Goal: Task Accomplishment & Management: Use online tool/utility

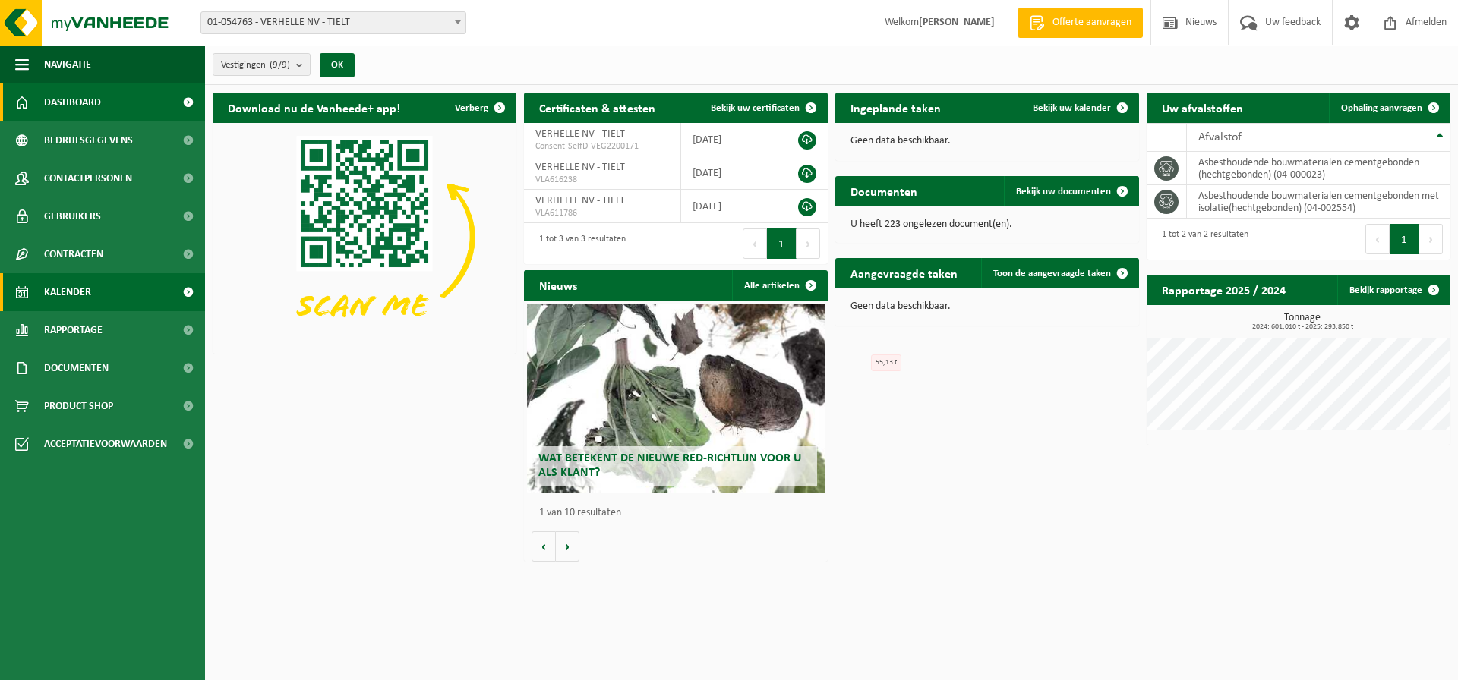
click at [78, 288] on span "Kalender" at bounding box center [67, 292] width 47 height 38
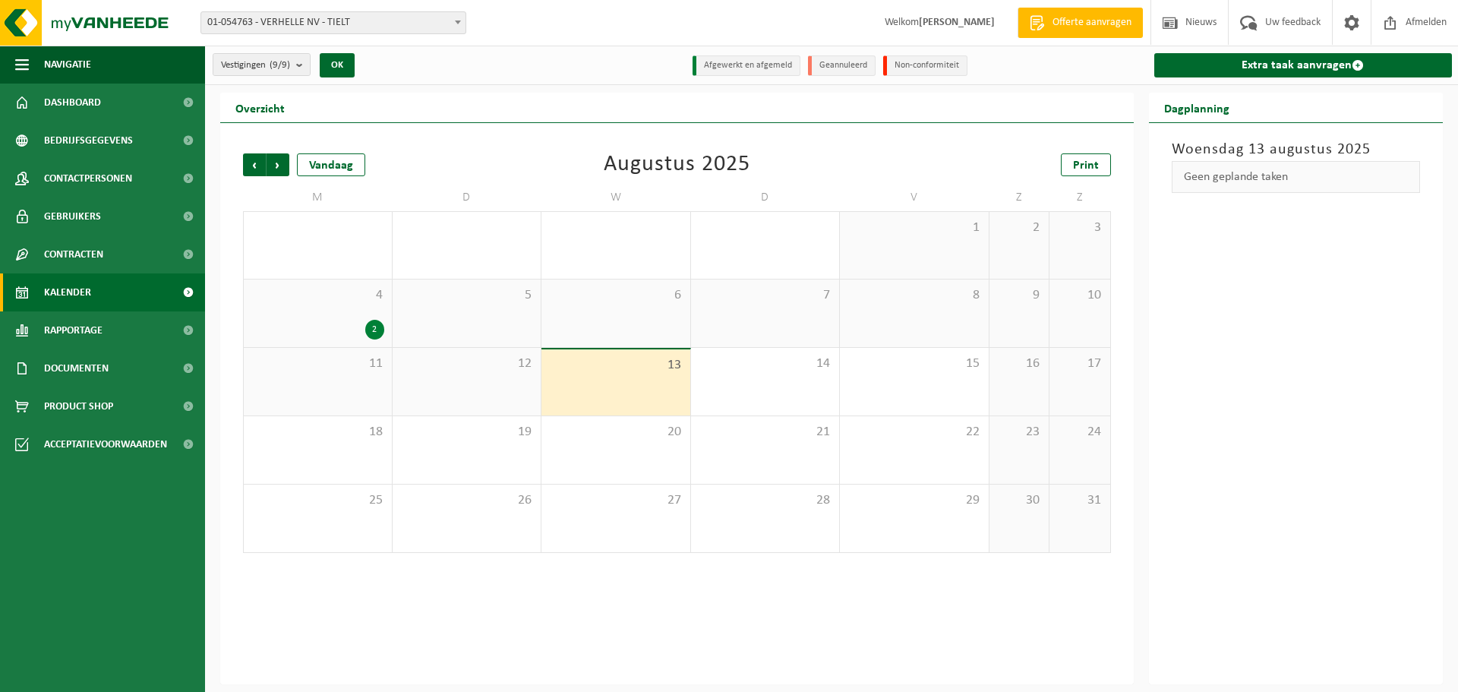
click at [614, 384] on div "13" at bounding box center [615, 382] width 149 height 66
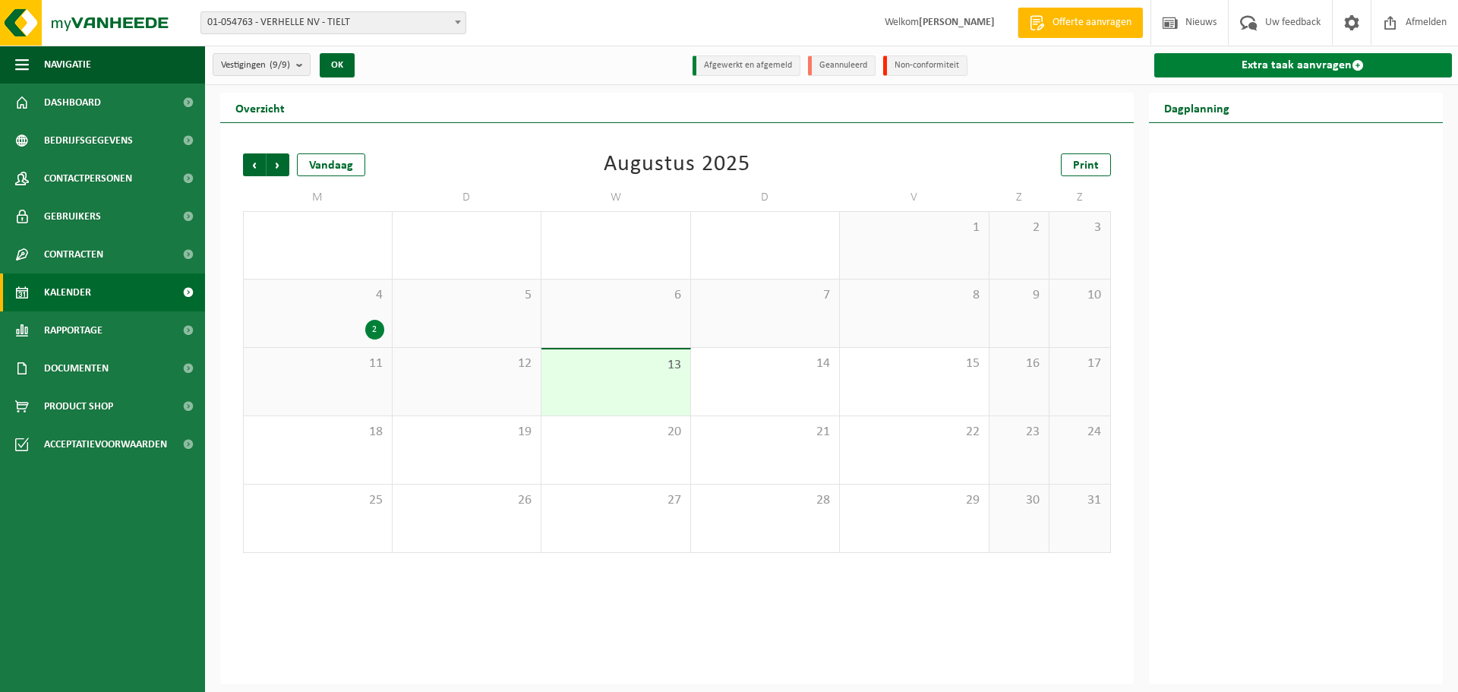
click at [1326, 71] on link "Extra taak aanvragen" at bounding box center [1303, 65] width 298 height 24
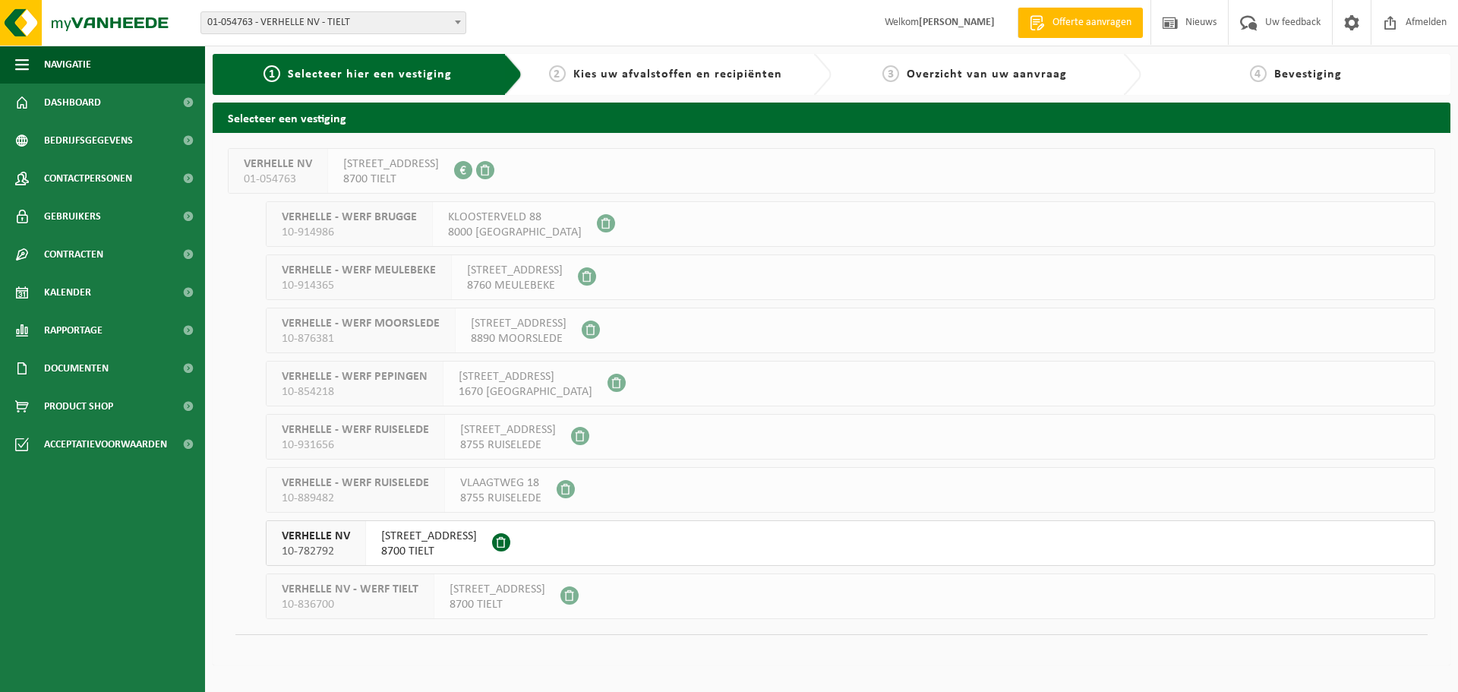
click at [409, 542] on span "SZAMOTULYSTRAAT 12" at bounding box center [429, 536] width 96 height 15
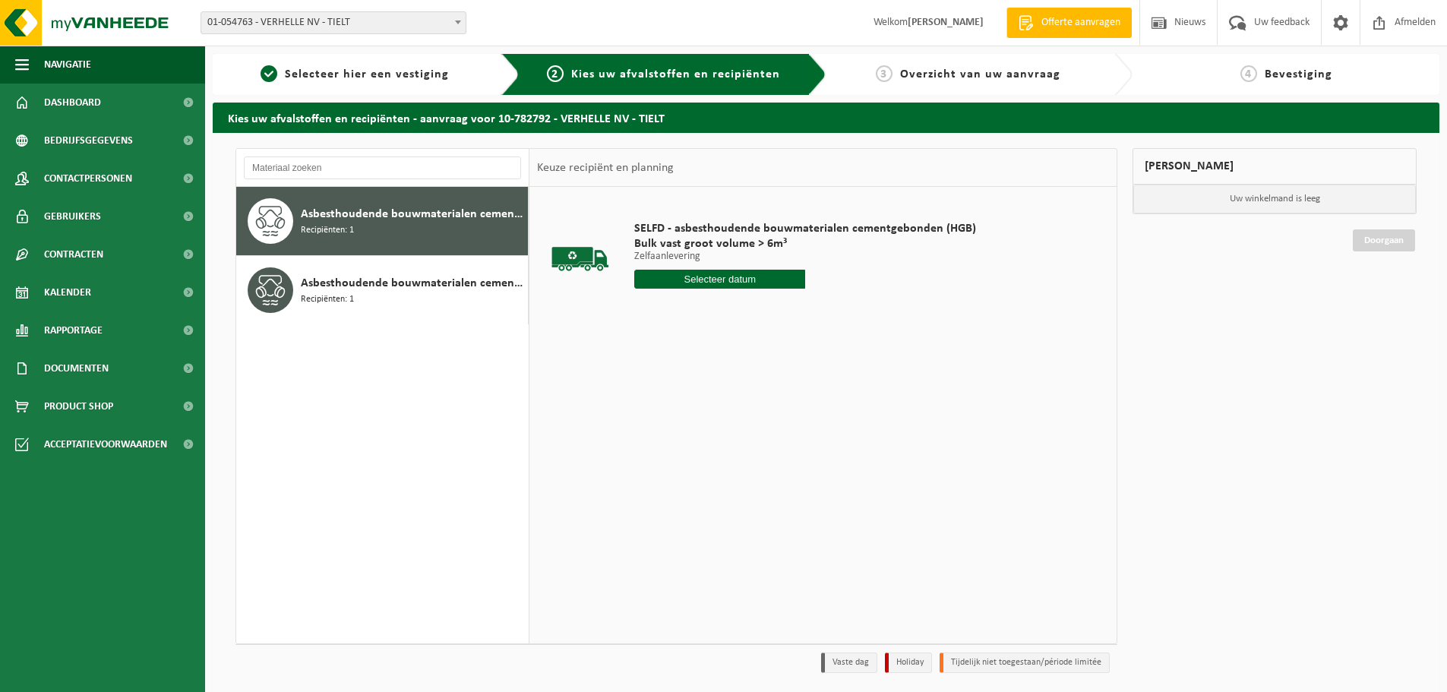
click at [744, 279] on input "text" at bounding box center [719, 279] width 171 height 19
click at [706, 413] on div "13" at bounding box center [702, 414] width 27 height 24
type input "Van [DATE]"
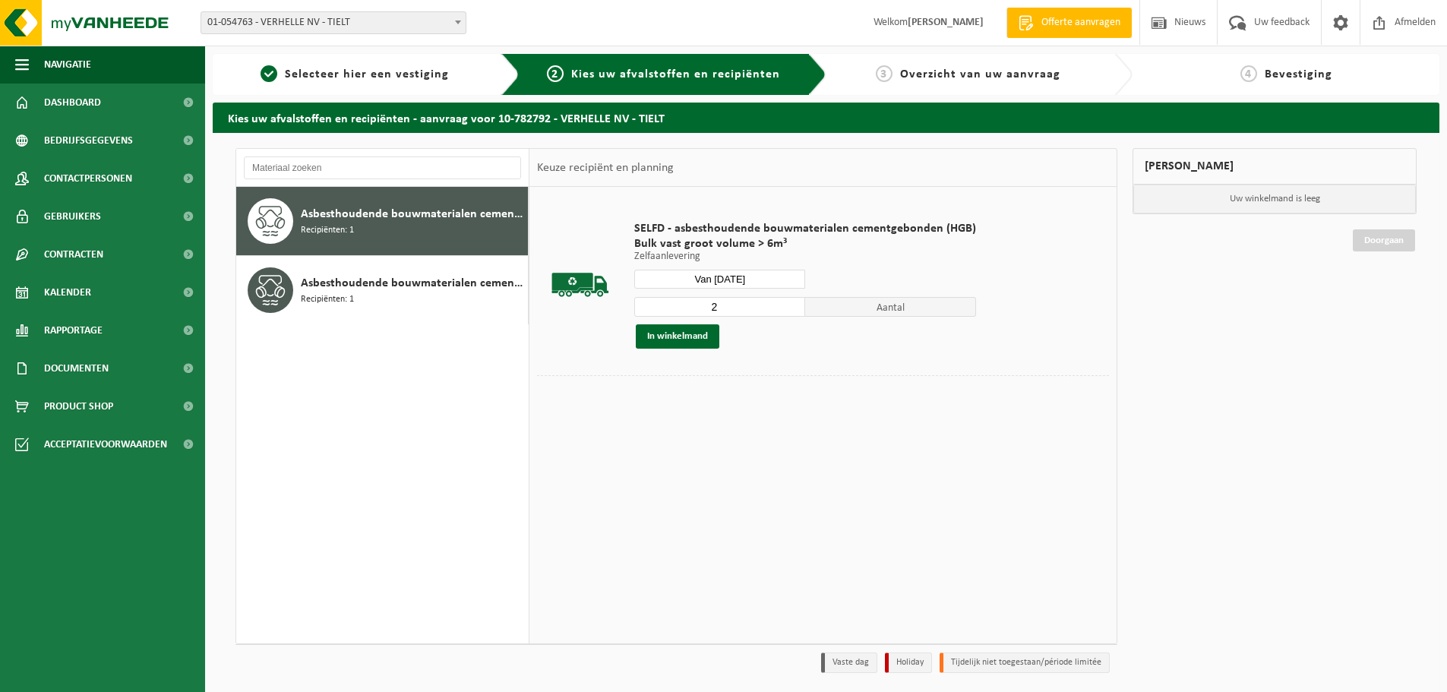
type input "2"
click at [790, 300] on input "2" at bounding box center [719, 307] width 171 height 20
click at [666, 336] on button "In winkelmand" at bounding box center [678, 336] width 84 height 24
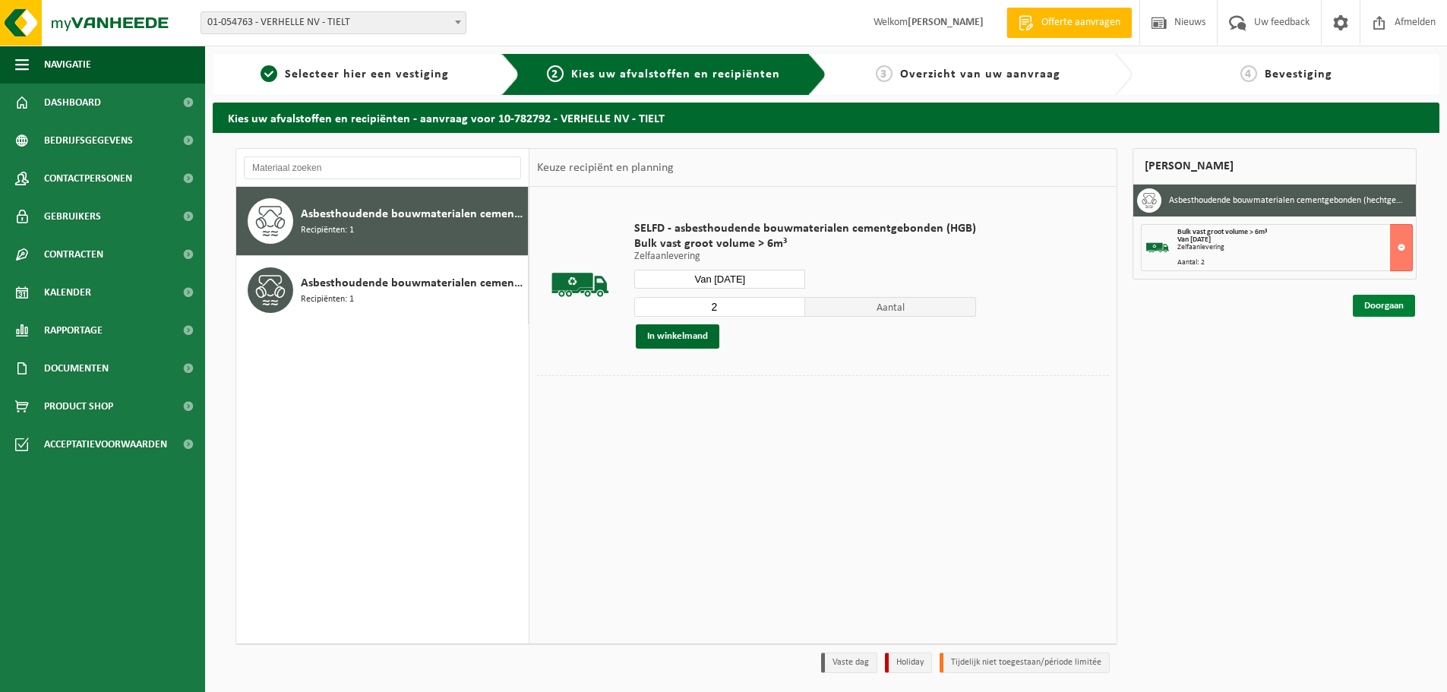
click at [1388, 308] on link "Doorgaan" at bounding box center [1384, 306] width 62 height 22
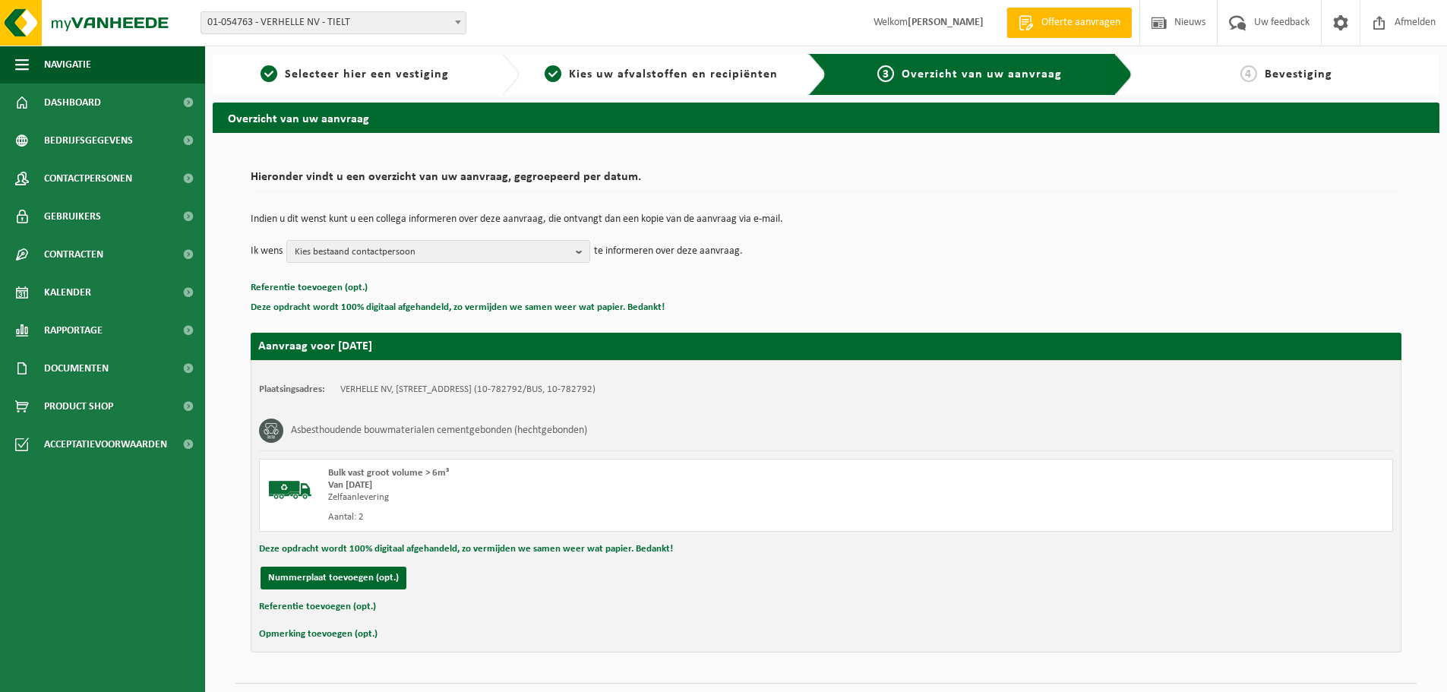
scroll to position [37, 0]
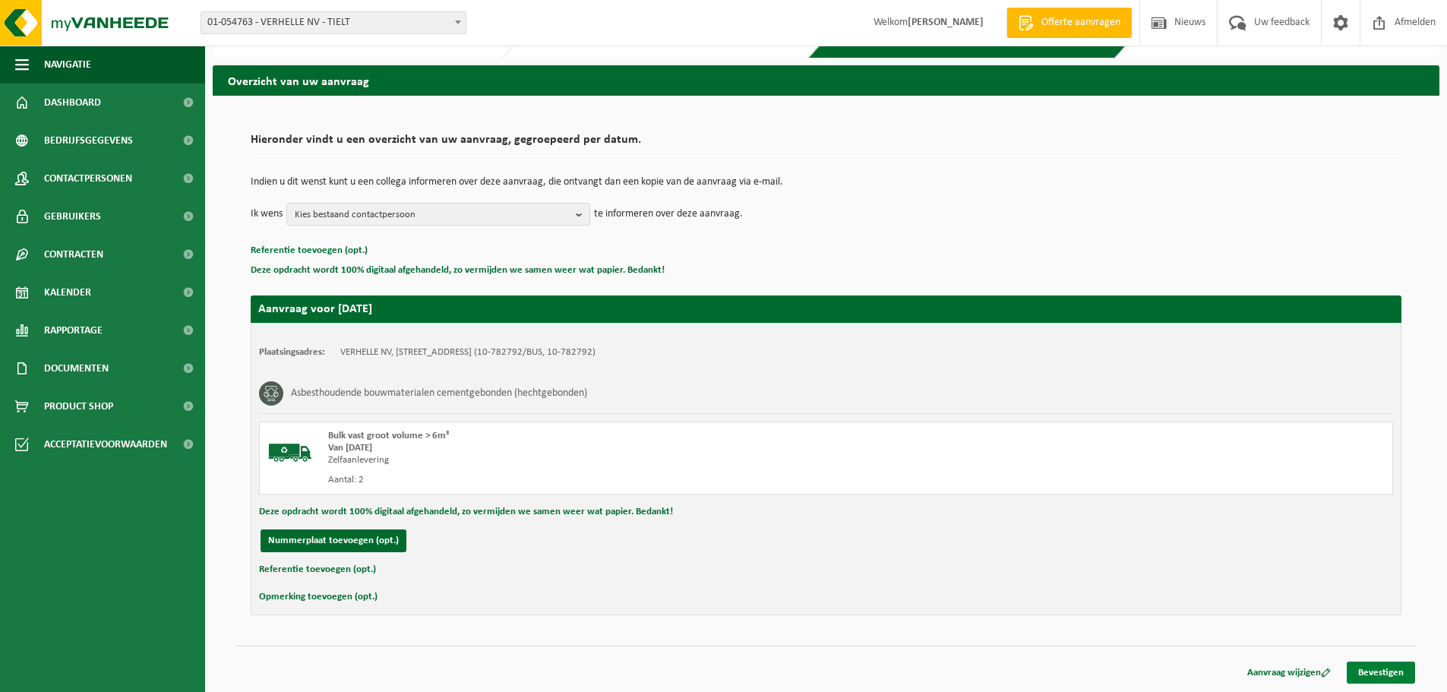
click at [1388, 669] on link "Bevestigen" at bounding box center [1380, 672] width 68 height 22
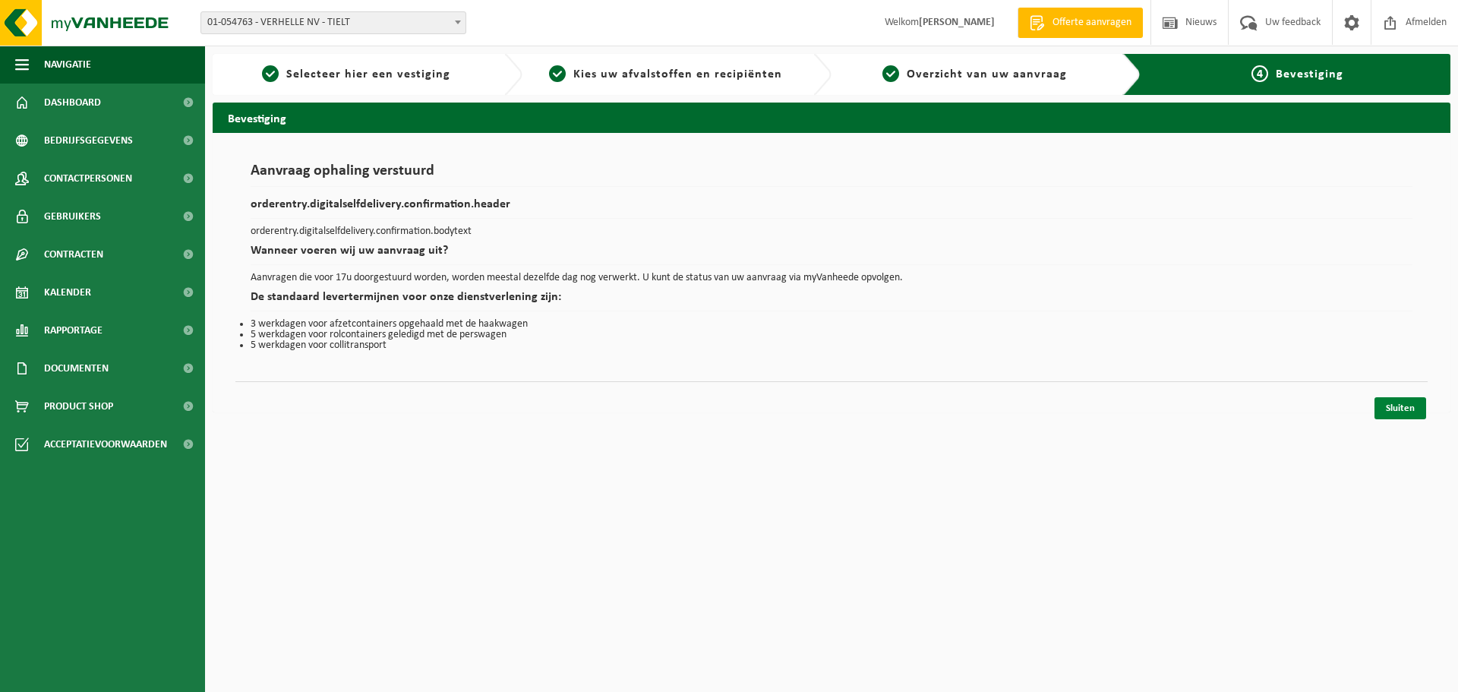
click at [1402, 406] on link "Sluiten" at bounding box center [1401, 408] width 52 height 22
